Goal: Find specific page/section: Find specific page/section

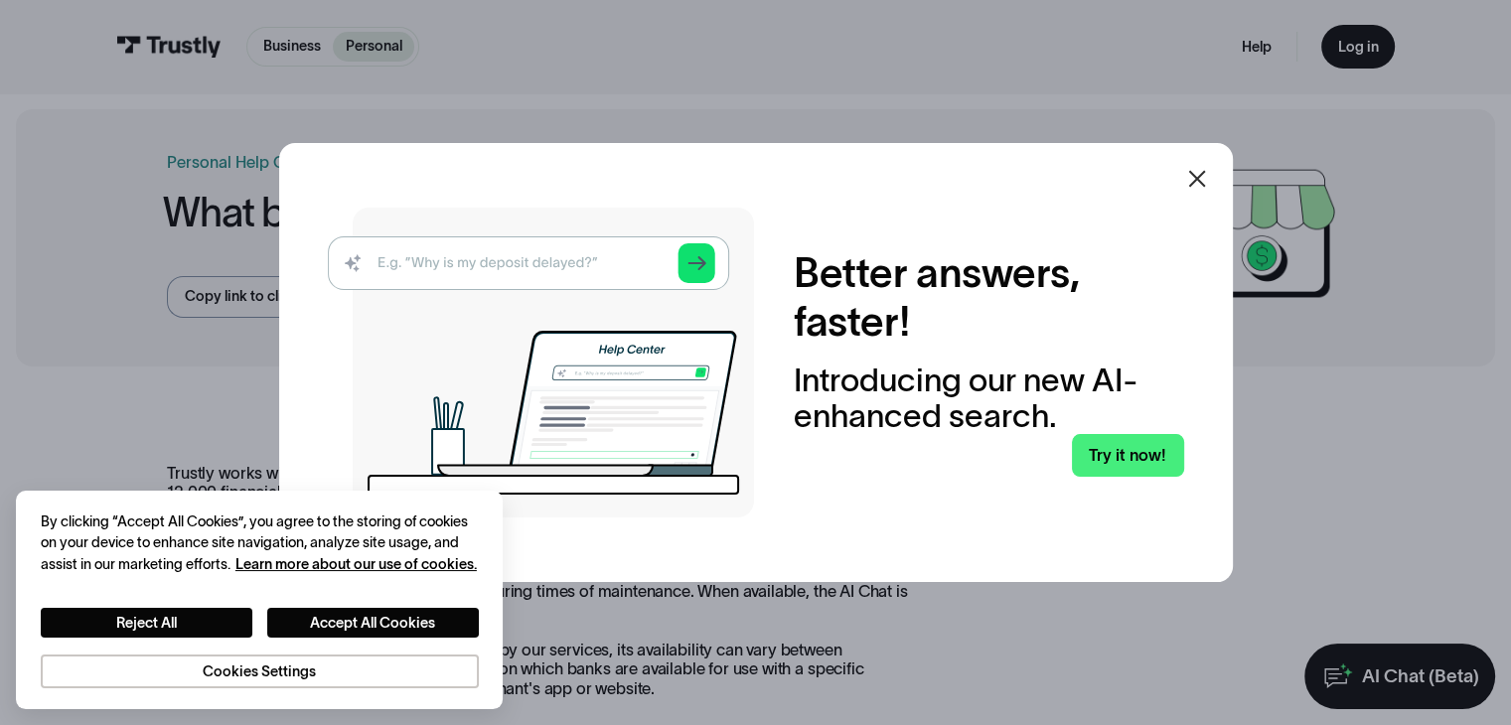
click at [1205, 182] on icon at bounding box center [1196, 178] width 17 height 17
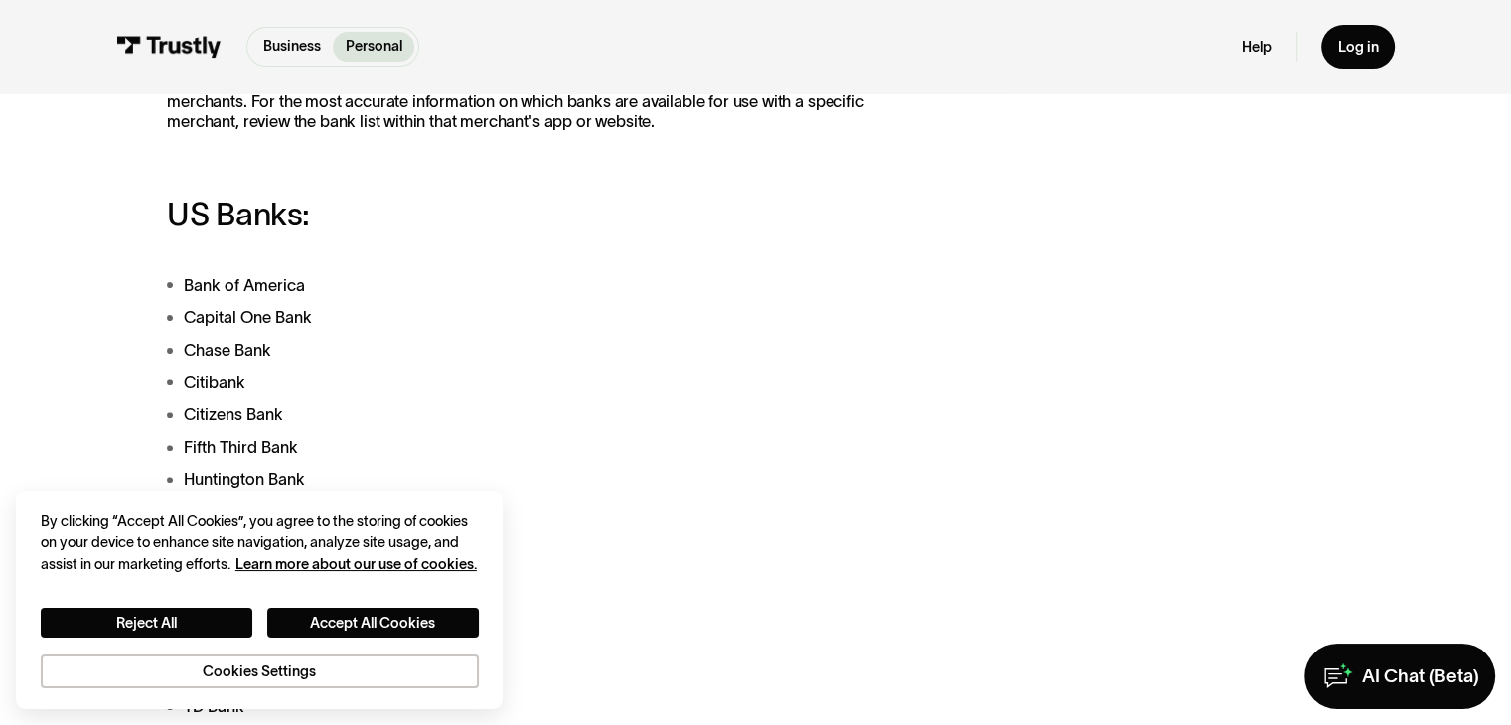
scroll to position [795, 0]
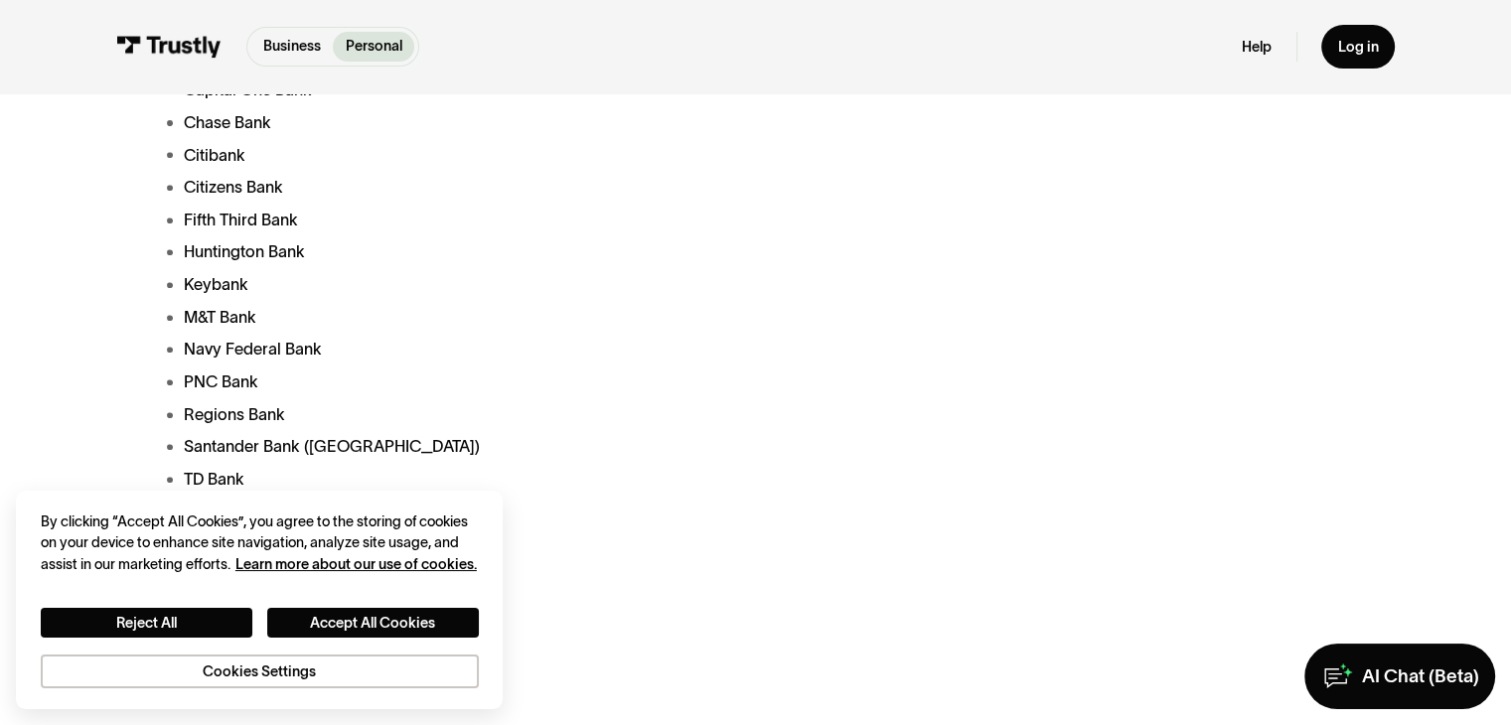
click at [561, 413] on li "Regions Bank" at bounding box center [545, 414] width 757 height 25
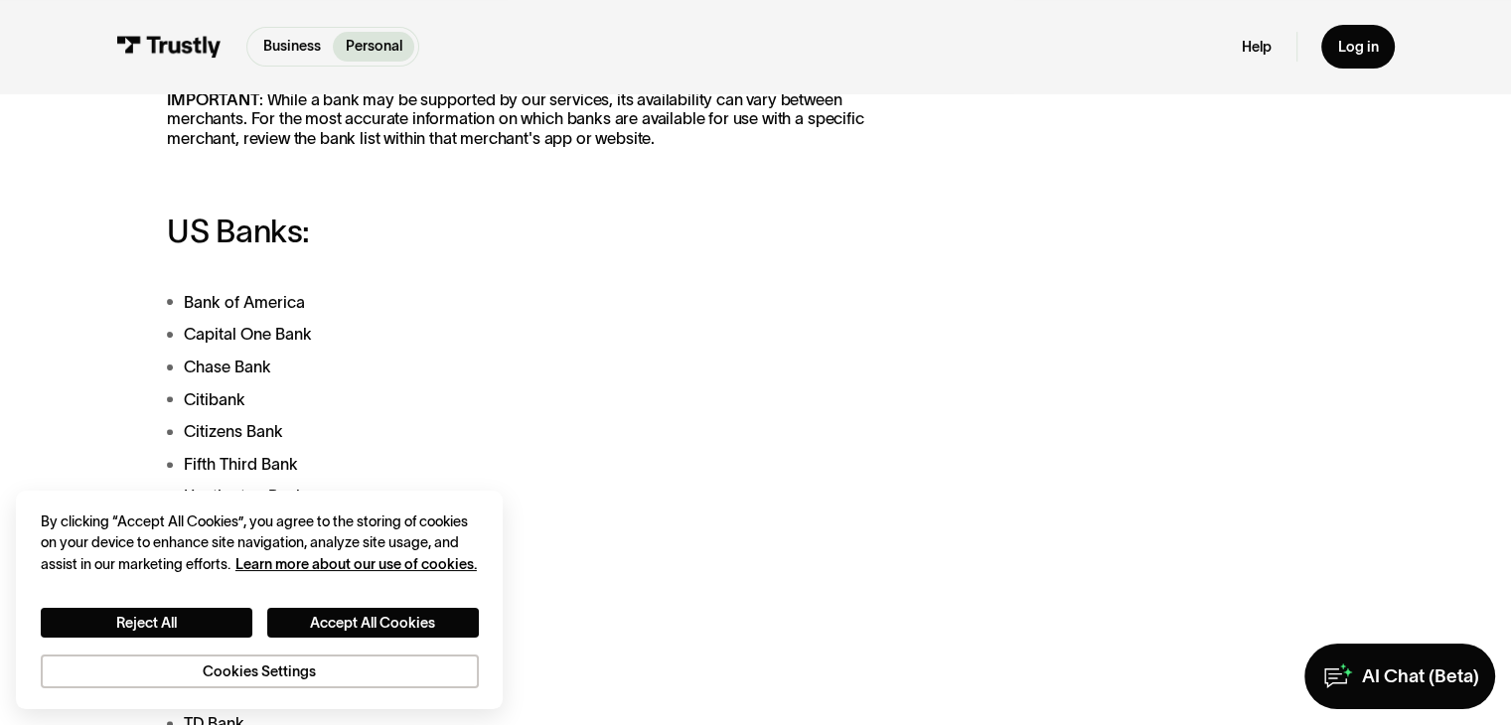
scroll to position [596, 0]
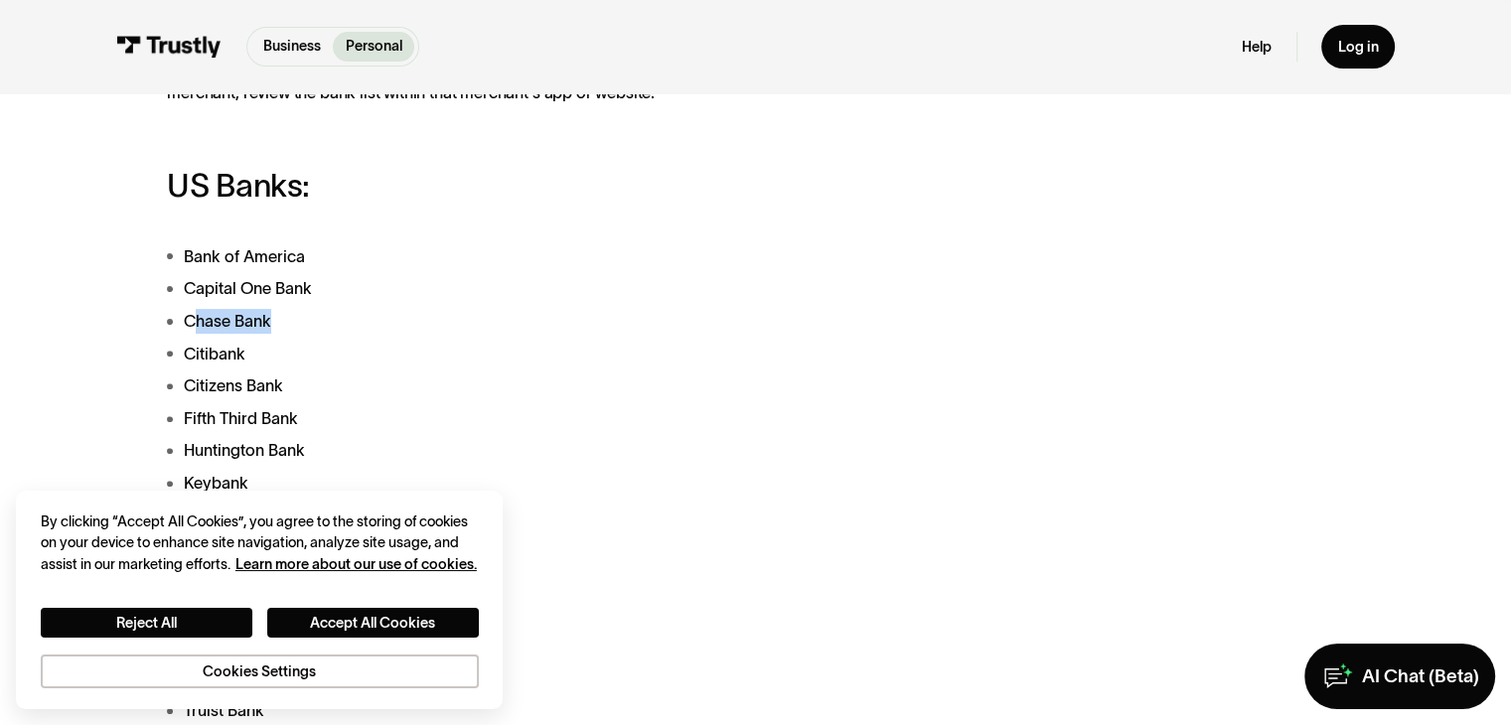
drag, startPoint x: 283, startPoint y: 327, endPoint x: 191, endPoint y: 328, distance: 92.4
click at [191, 328] on li "Chase Bank" at bounding box center [545, 321] width 757 height 25
click at [188, 328] on li "Chase Bank" at bounding box center [545, 321] width 757 height 25
click at [227, 313] on li "Chase Bank" at bounding box center [545, 321] width 757 height 25
click at [251, 322] on li "Chase Bank" at bounding box center [545, 321] width 757 height 25
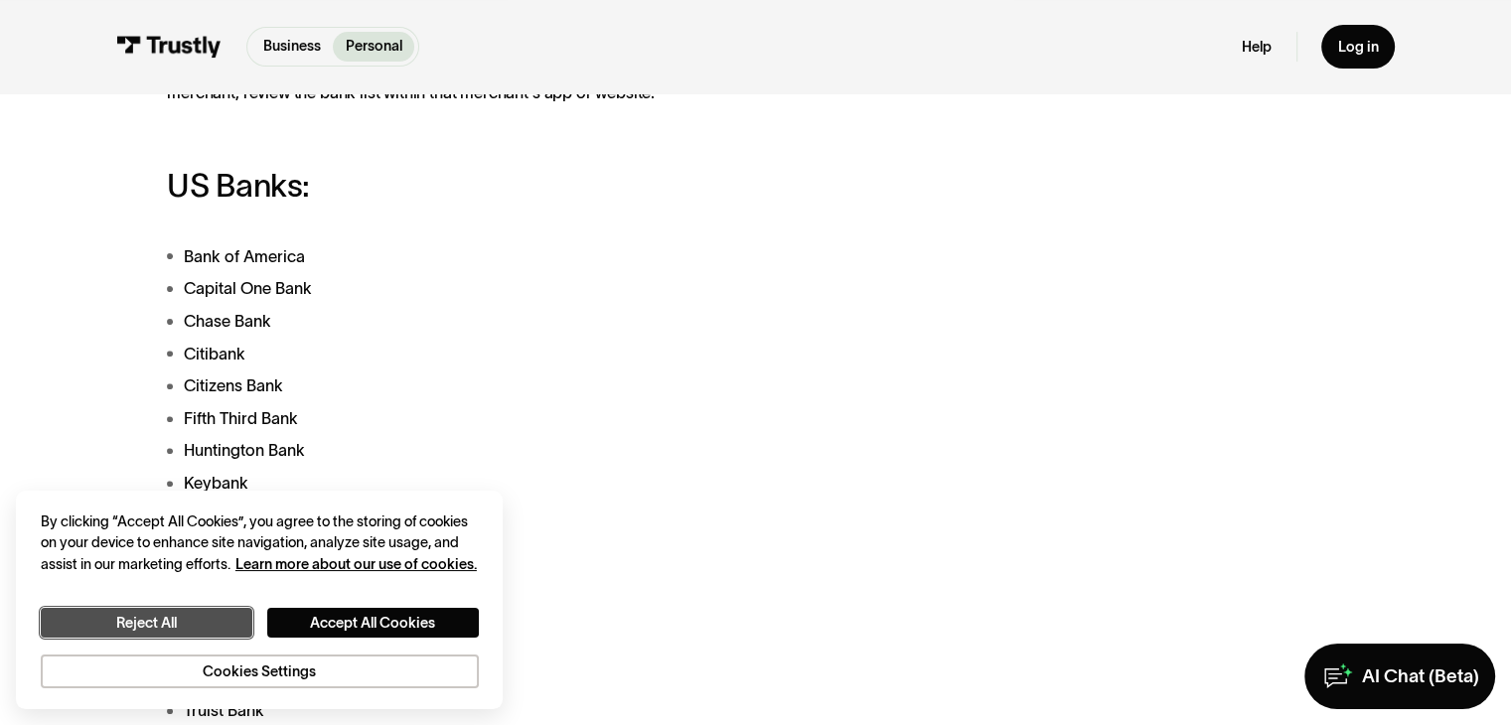
click at [185, 621] on button "Reject All" at bounding box center [147, 623] width 212 height 31
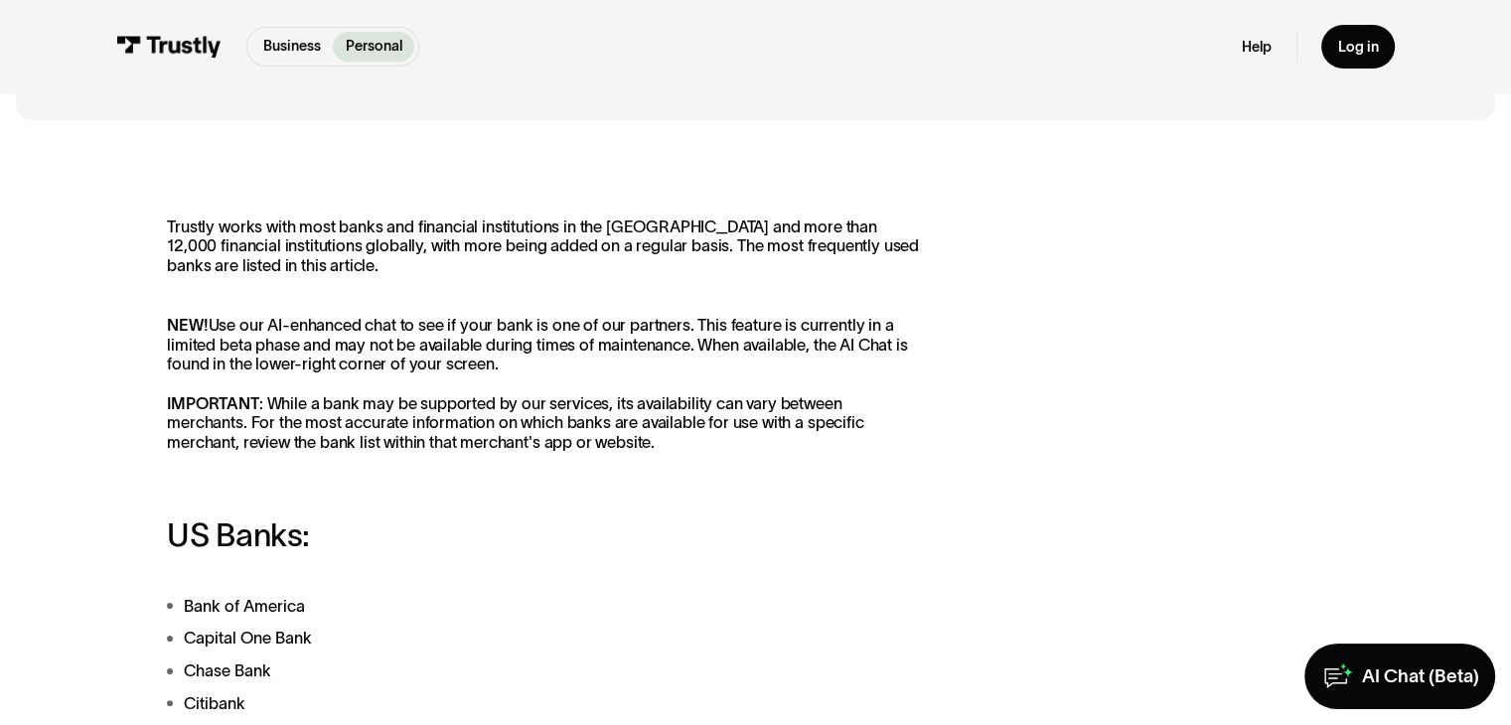
scroll to position [199, 0]
